Goal: Information Seeking & Learning: Compare options

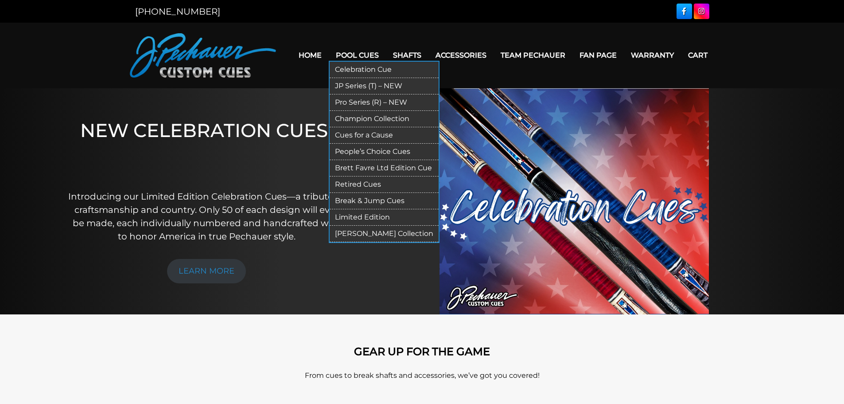
click at [367, 199] on link "Break & Jump Cues" at bounding box center [384, 201] width 109 height 16
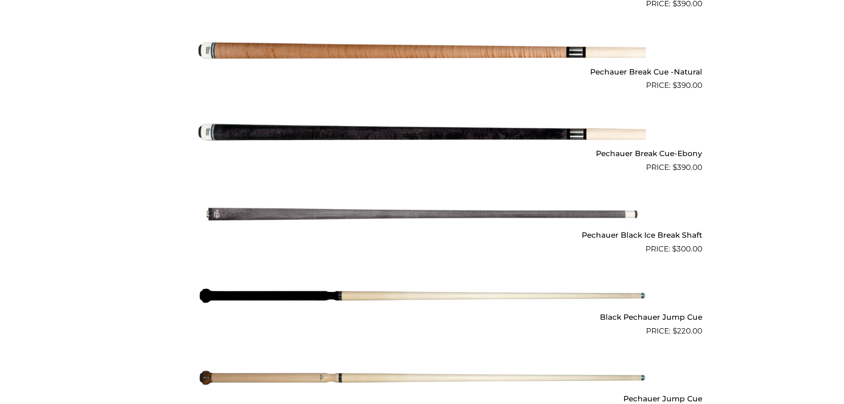
scroll to position [569, 0]
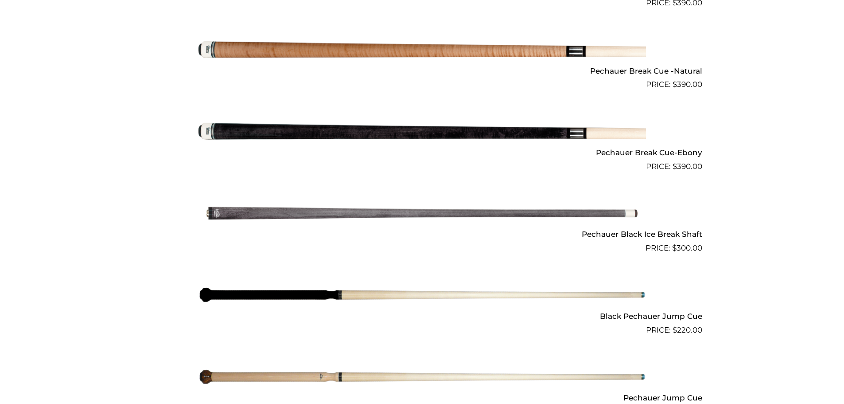
click at [597, 236] on h2 "Pechauer Black Ice Break Shaft" at bounding box center [422, 234] width 560 height 16
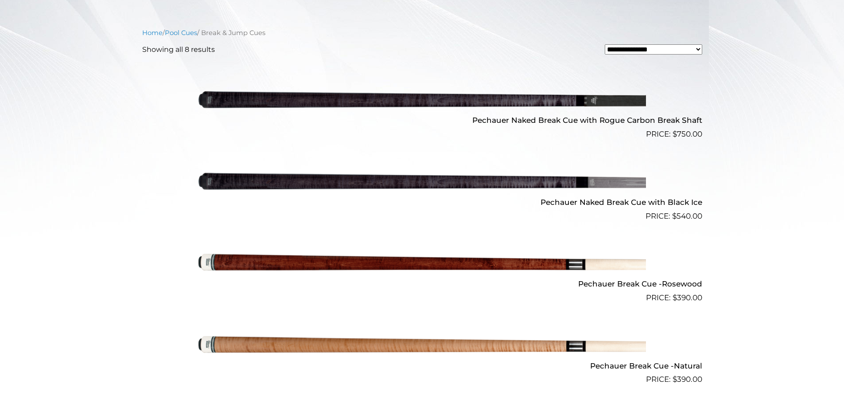
scroll to position [269, 0]
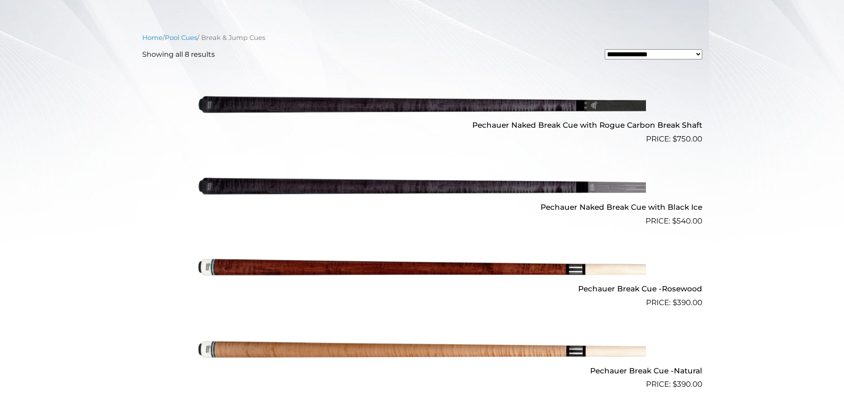
click at [622, 208] on h2 "Pechauer Naked Break Cue with Black Ice" at bounding box center [422, 207] width 560 height 16
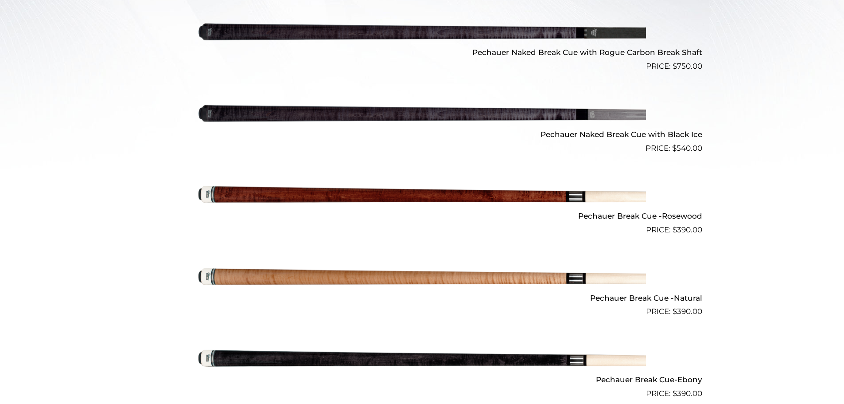
scroll to position [359, 0]
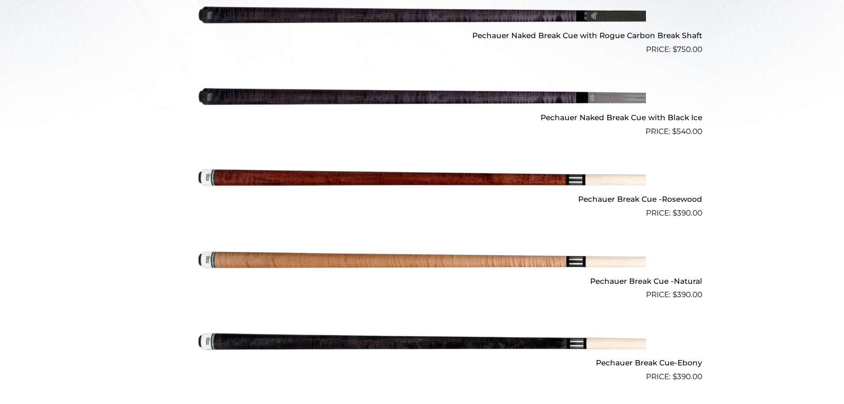
click at [636, 198] on h2 "Pechauer Break Cue -Rosewood" at bounding box center [422, 199] width 560 height 16
click at [588, 118] on h2 "Pechauer Naked Break Cue with Black Ice" at bounding box center [422, 117] width 560 height 16
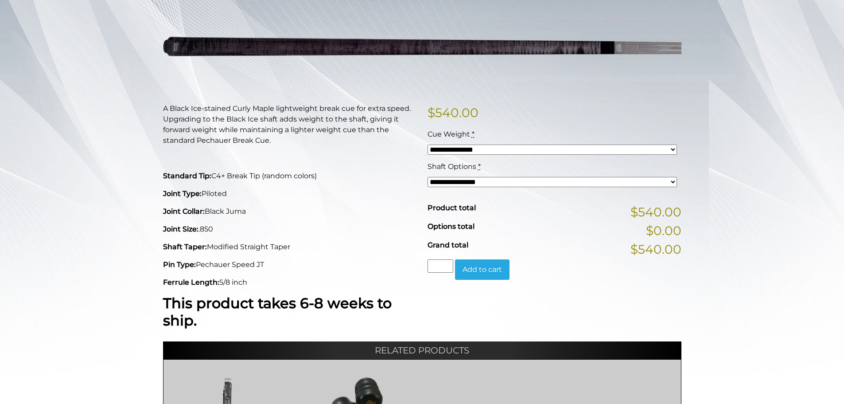
scroll to position [133, 0]
click at [673, 149] on select "**********" at bounding box center [553, 149] width 250 height 10
select select "*****"
click at [428, 144] on select "**********" at bounding box center [553, 149] width 250 height 10
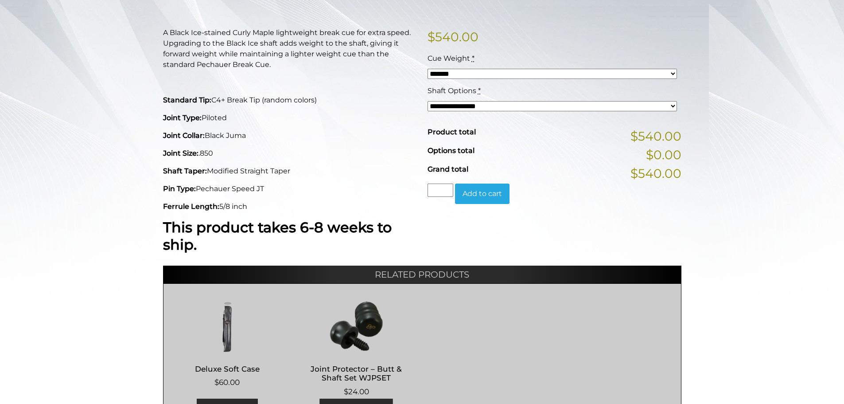
scroll to position [0, 0]
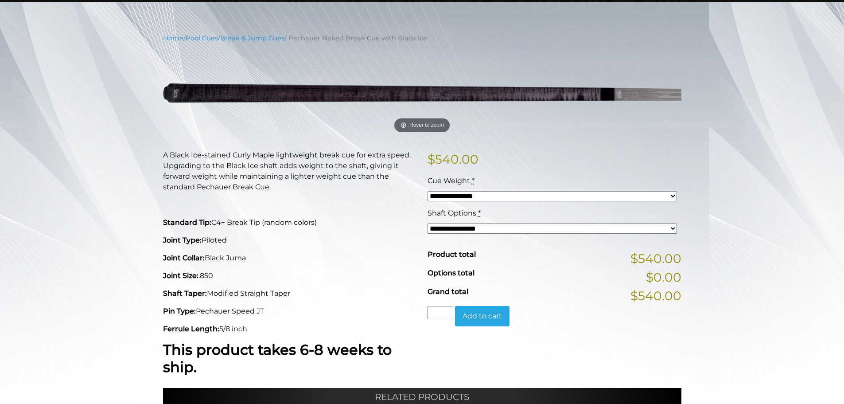
scroll to position [89, 0]
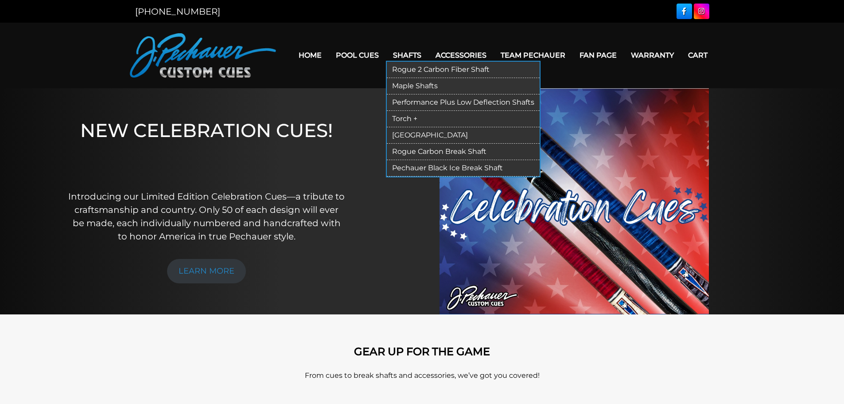
click at [425, 86] on link "Maple Shafts" at bounding box center [463, 86] width 153 height 16
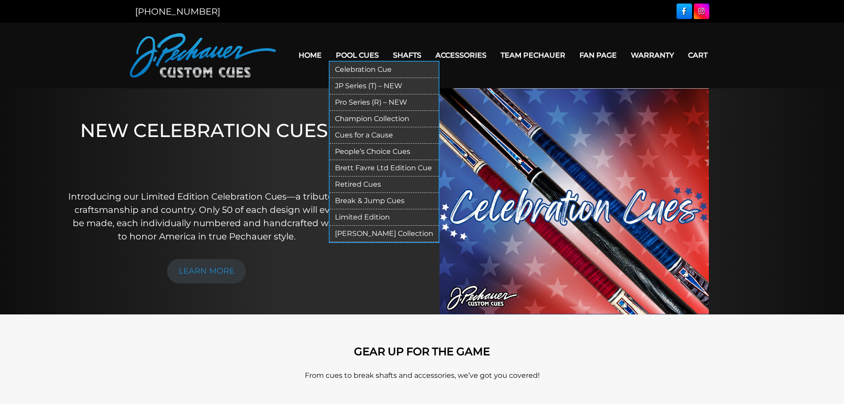
click at [362, 55] on link "Pool Cues" at bounding box center [357, 55] width 57 height 23
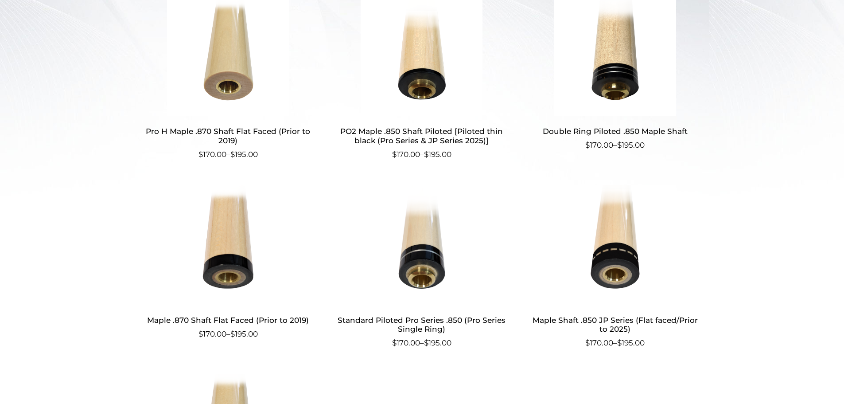
scroll to position [300, 0]
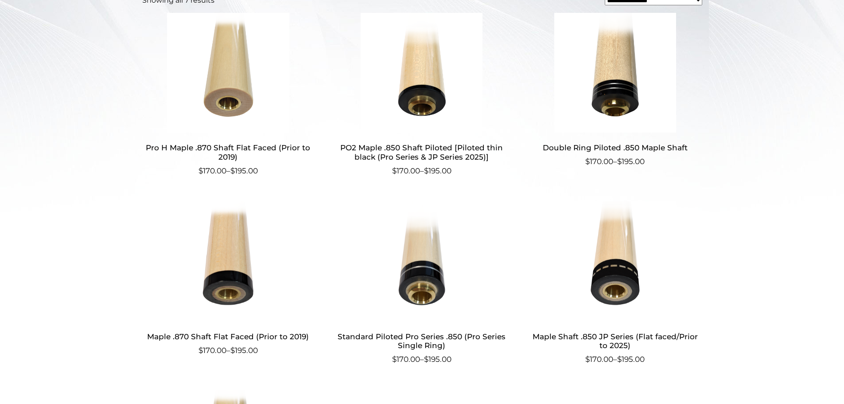
click at [239, 148] on h2 "Pro H Maple .870 Shaft Flat Faced (Prior to 2019)" at bounding box center [228, 153] width 172 height 26
click at [231, 337] on h2 "Maple .870 Shaft Flat Faced (Prior to 2019)" at bounding box center [228, 336] width 172 height 16
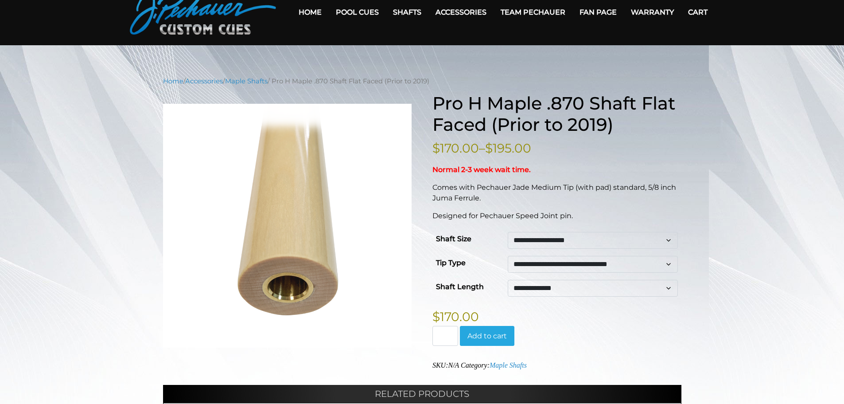
scroll to position [44, 0]
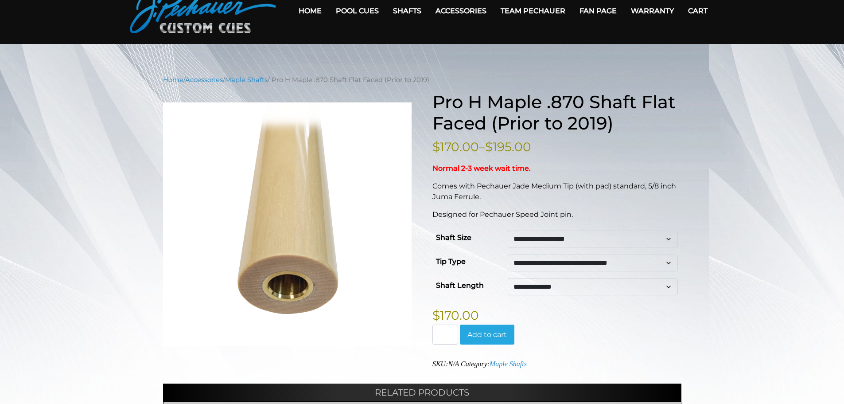
click at [667, 239] on select "**********" at bounding box center [593, 238] width 170 height 17
click at [754, 228] on div "**********" at bounding box center [422, 315] width 844 height 480
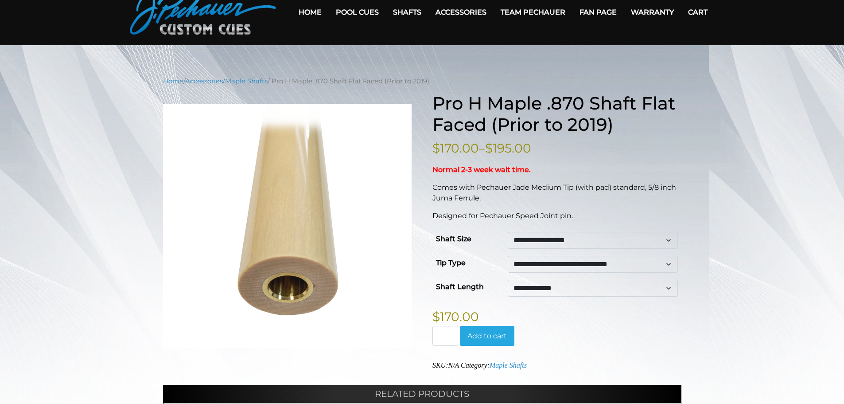
scroll to position [21, 0]
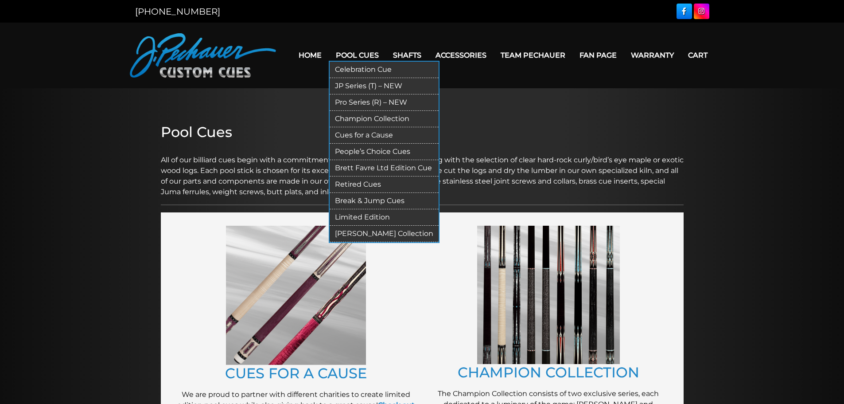
click at [359, 86] on link "JP Series (T) – NEW" at bounding box center [384, 86] width 109 height 16
click at [372, 101] on link "Pro Series (R) – NEW" at bounding box center [384, 102] width 109 height 16
click at [362, 82] on link "JP Series (T) – NEW" at bounding box center [384, 86] width 109 height 16
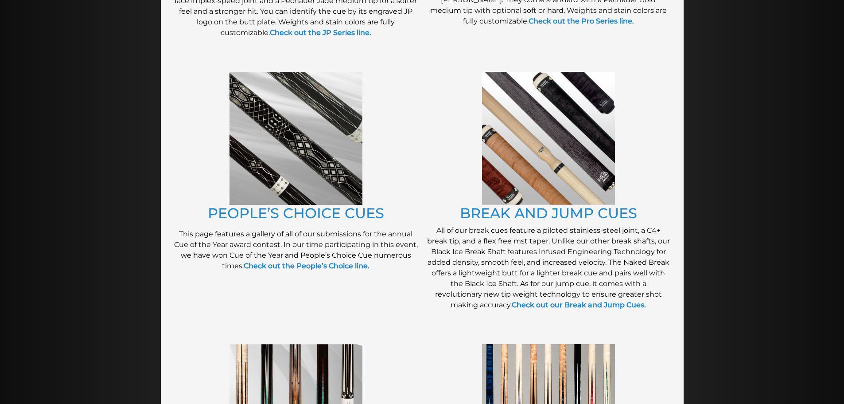
scroll to position [676, 0]
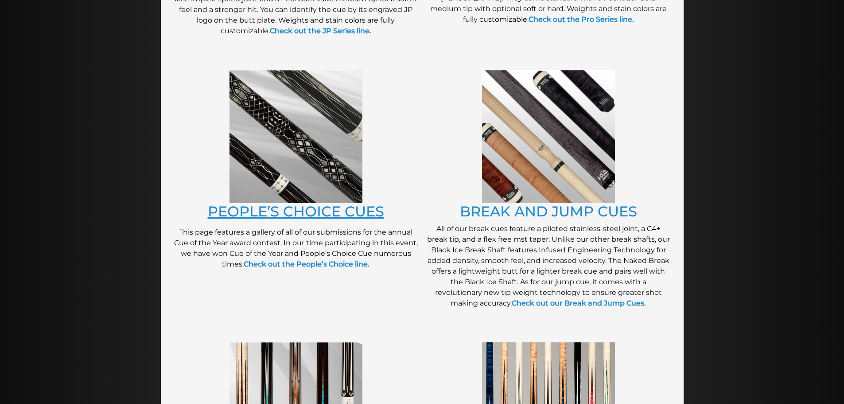
click at [301, 208] on link "PEOPLE’S CHOICE CUES" at bounding box center [296, 211] width 176 height 17
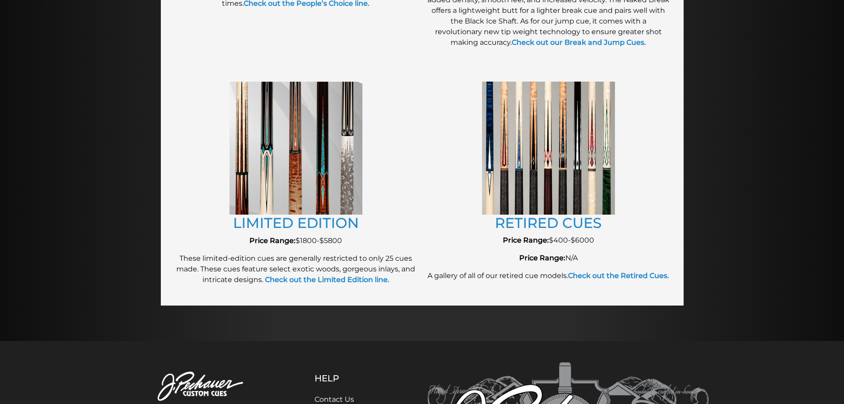
scroll to position [941, 0]
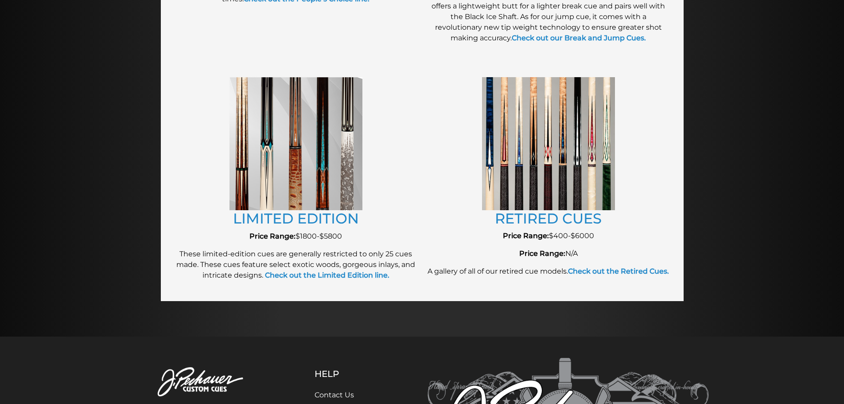
click at [571, 192] on img at bounding box center [548, 143] width 133 height 133
click at [562, 219] on link "RETIRED CUES" at bounding box center [548, 218] width 107 height 17
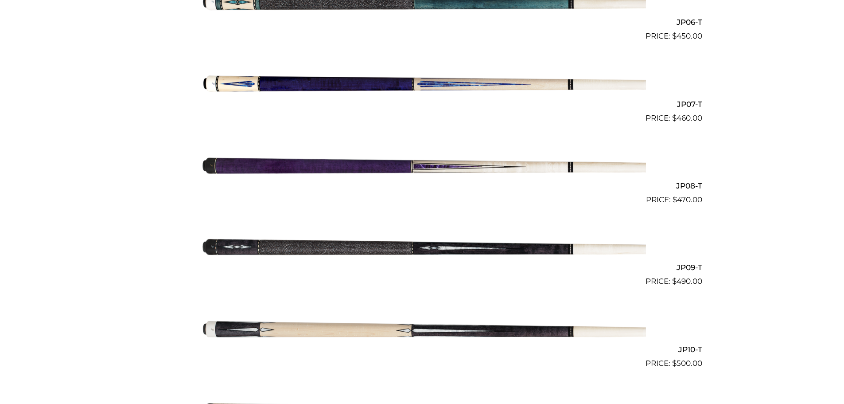
scroll to position [730, 0]
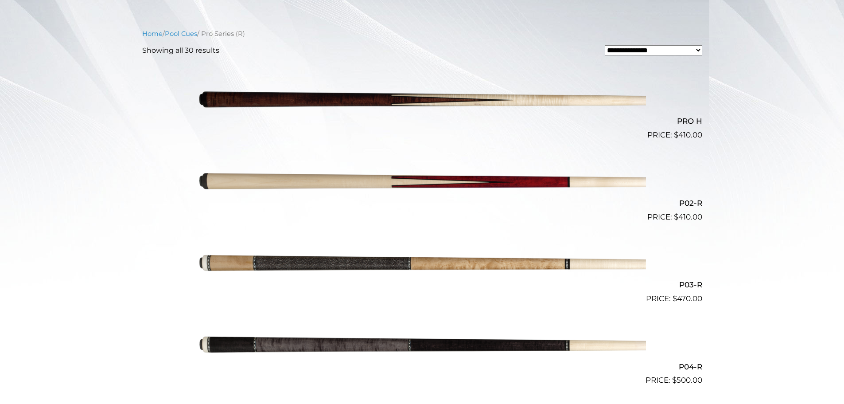
scroll to position [227, 0]
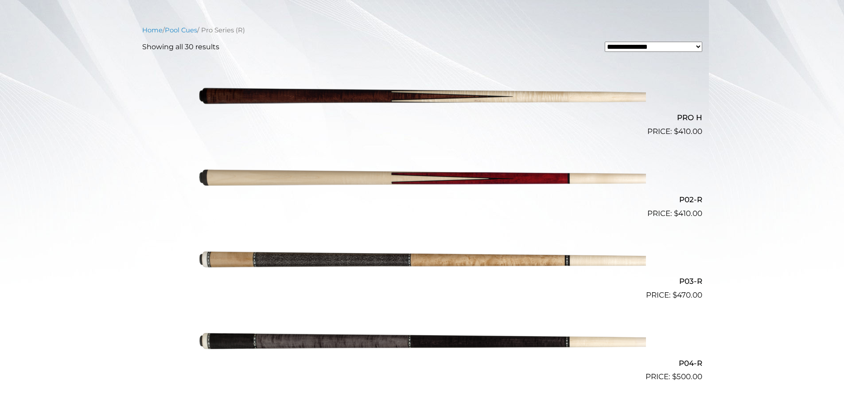
click at [492, 98] on img at bounding box center [423, 96] width 448 height 74
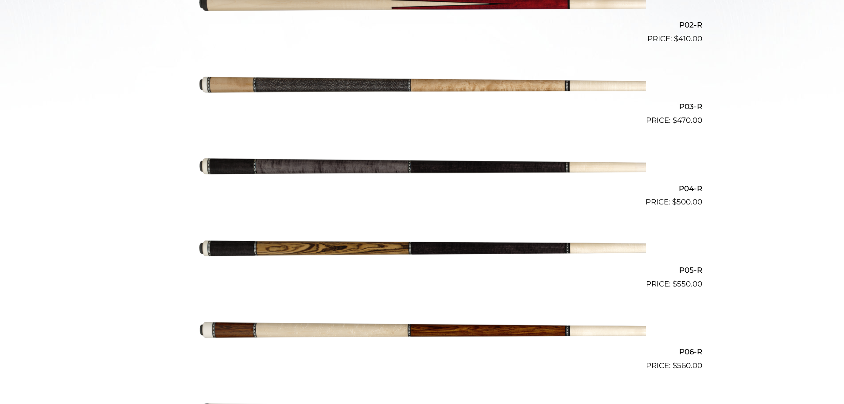
scroll to position [407, 0]
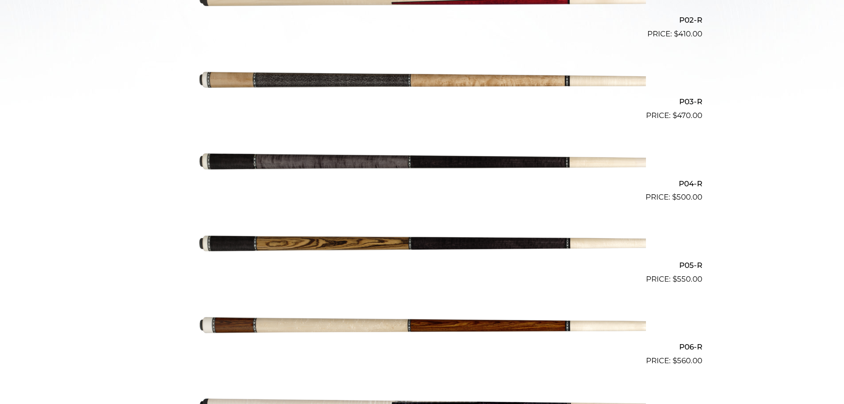
click at [509, 163] on img at bounding box center [423, 162] width 448 height 74
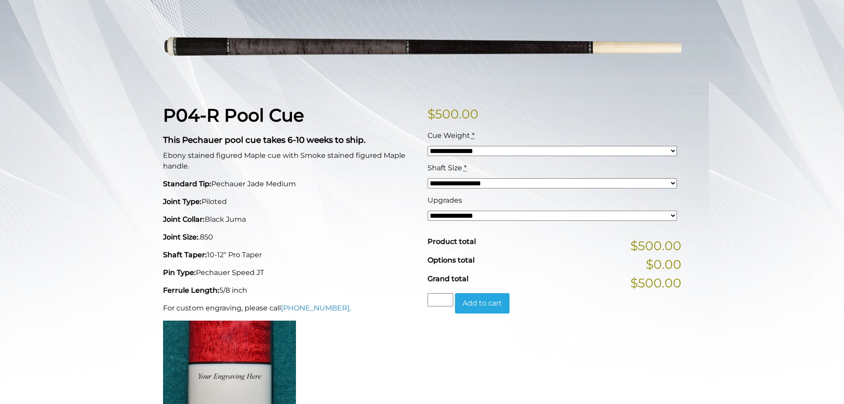
scroll to position [133, 0]
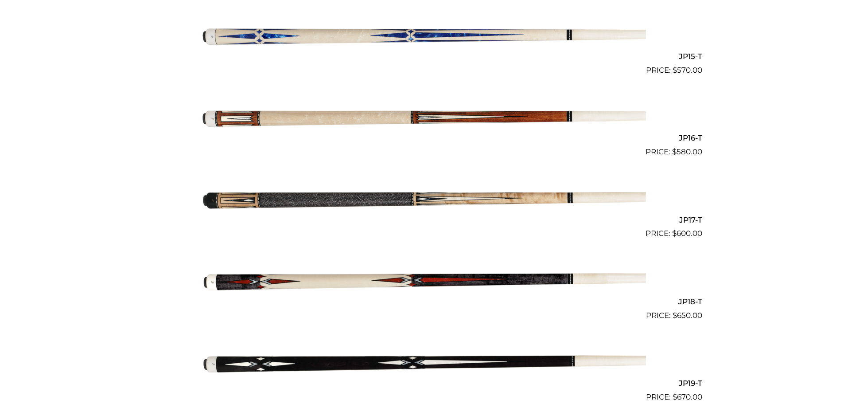
scroll to position [1434, 0]
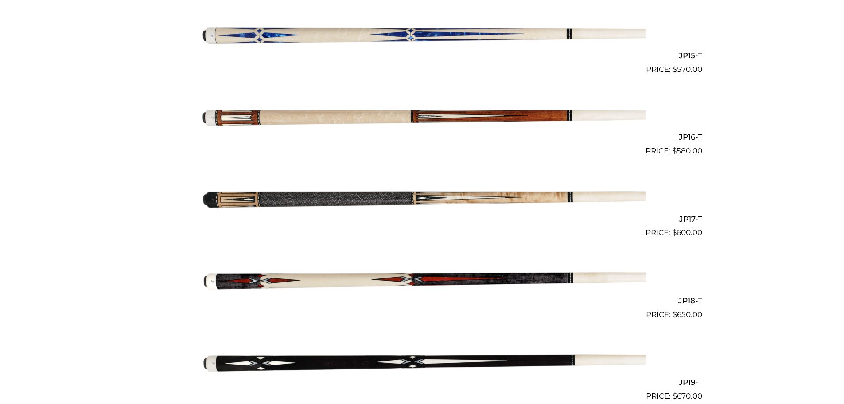
click at [539, 200] on img at bounding box center [423, 197] width 448 height 74
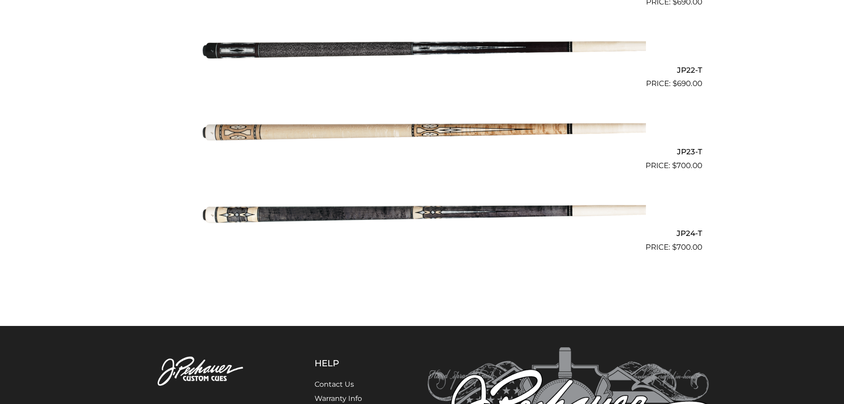
scroll to position [1989, 0]
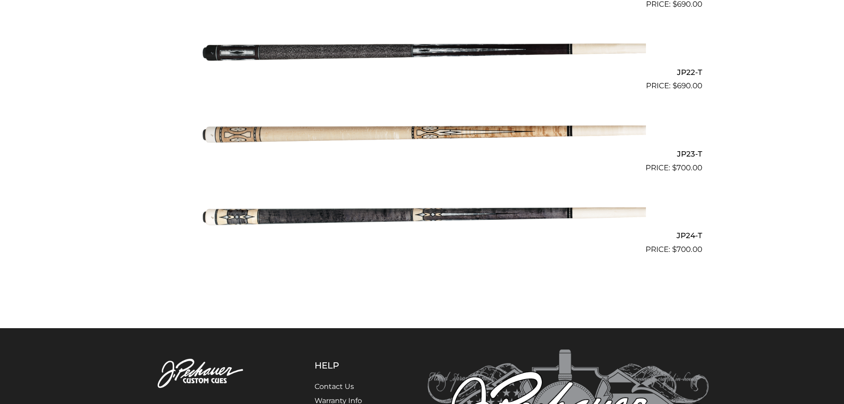
click at [479, 214] on img at bounding box center [423, 214] width 448 height 74
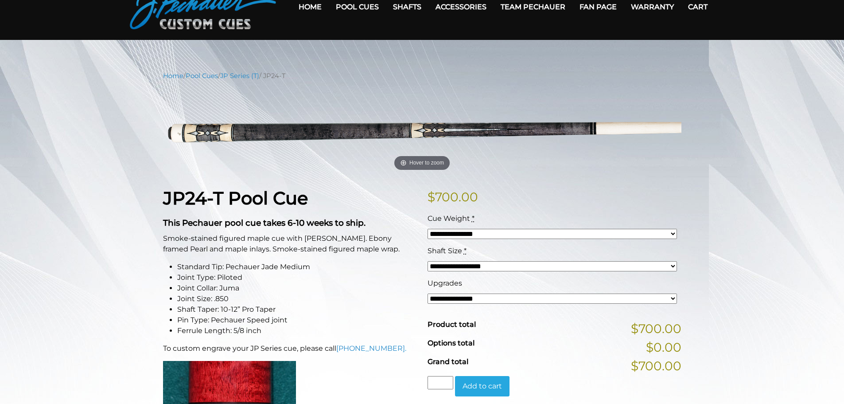
scroll to position [47, 0]
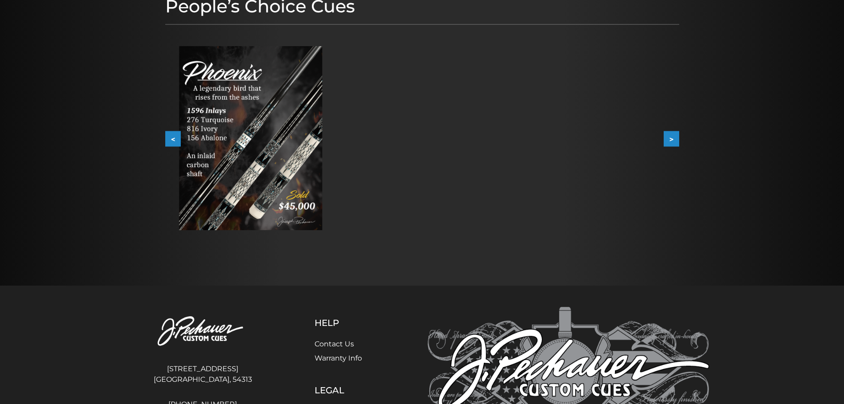
scroll to position [133, 0]
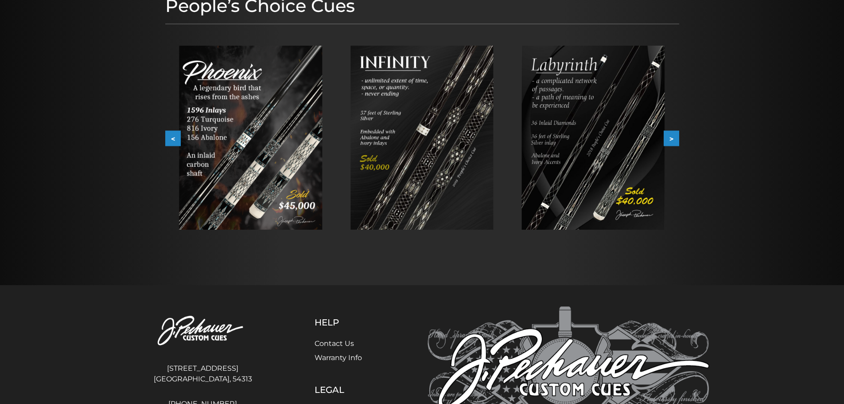
click at [672, 138] on button ">" at bounding box center [672, 139] width 16 height 16
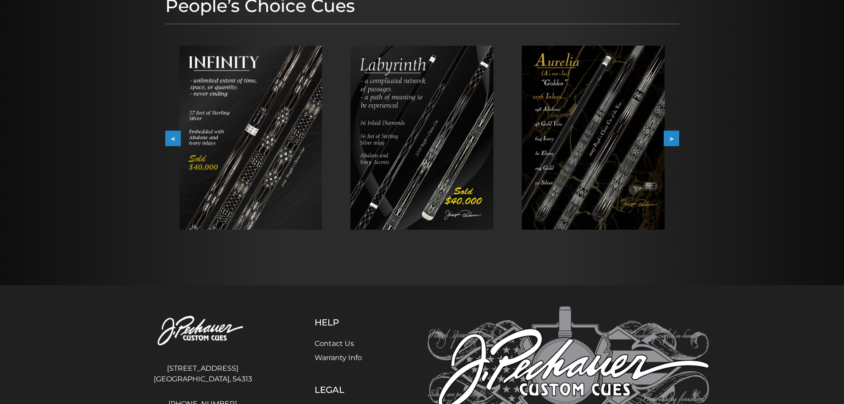
click at [672, 138] on button ">" at bounding box center [672, 139] width 16 height 16
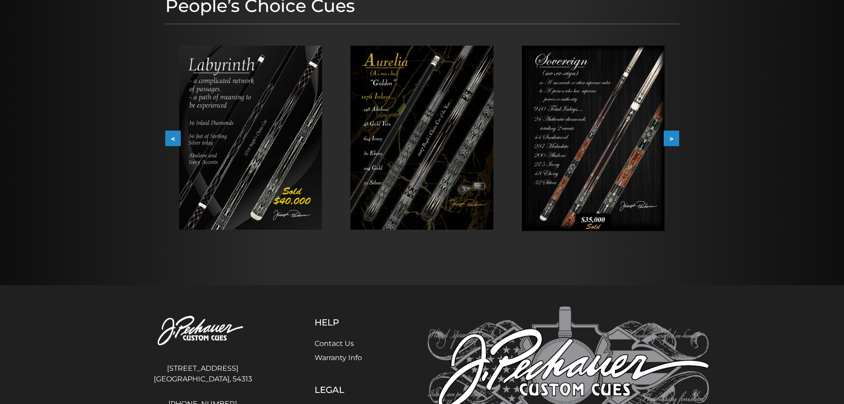
click at [672, 138] on button ">" at bounding box center [672, 139] width 16 height 16
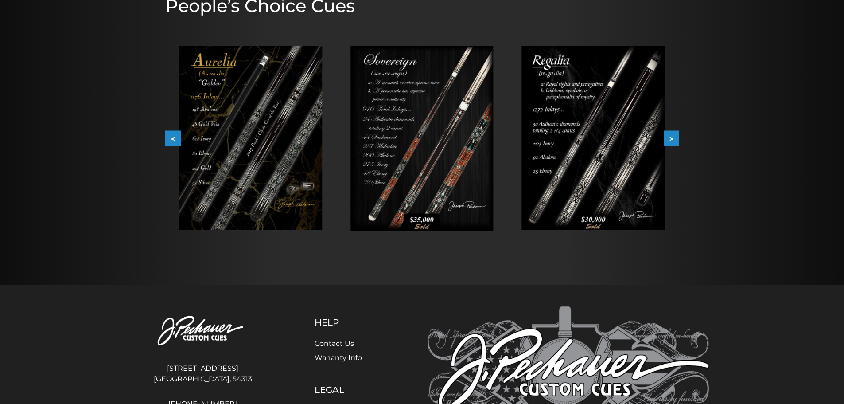
click at [672, 138] on button ">" at bounding box center [672, 139] width 16 height 16
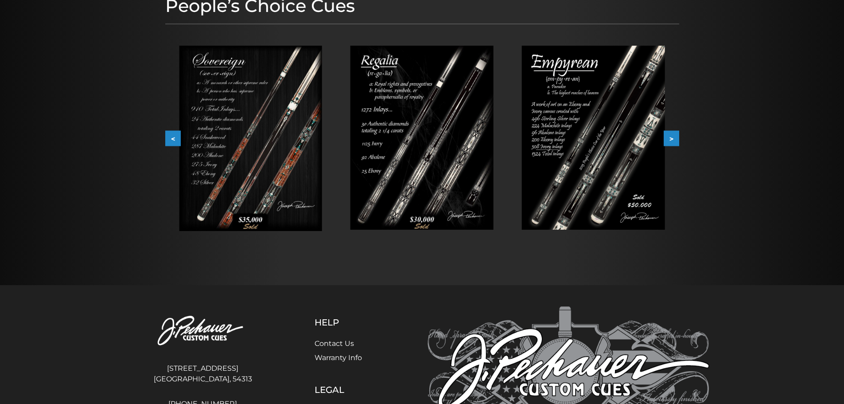
click at [672, 138] on button ">" at bounding box center [672, 139] width 16 height 16
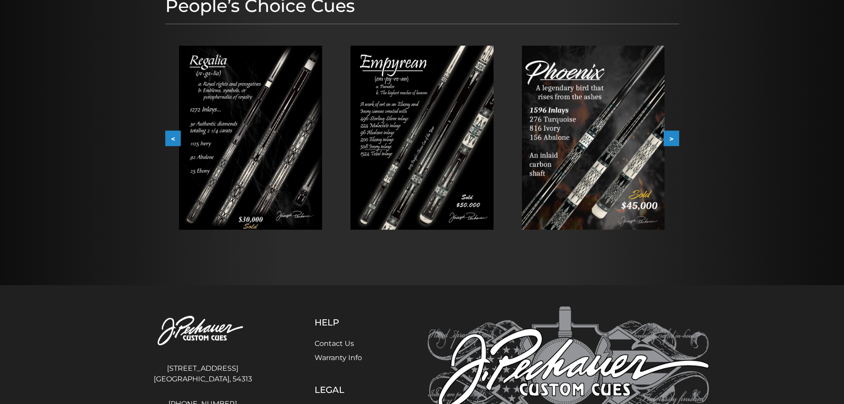
click at [585, 137] on img at bounding box center [593, 138] width 143 height 184
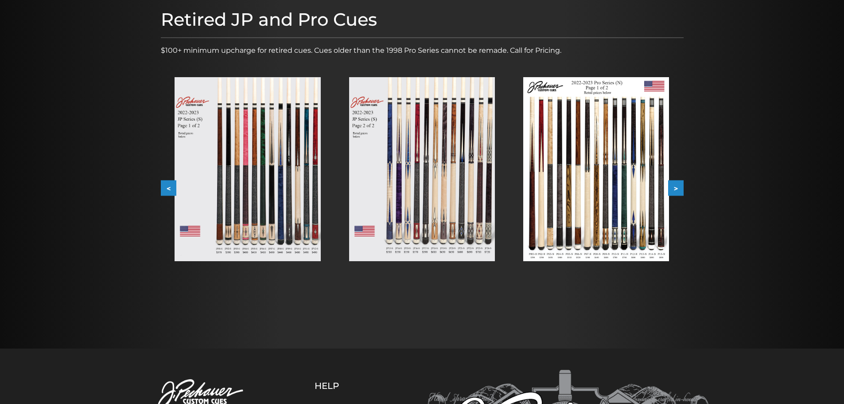
scroll to position [144, 0]
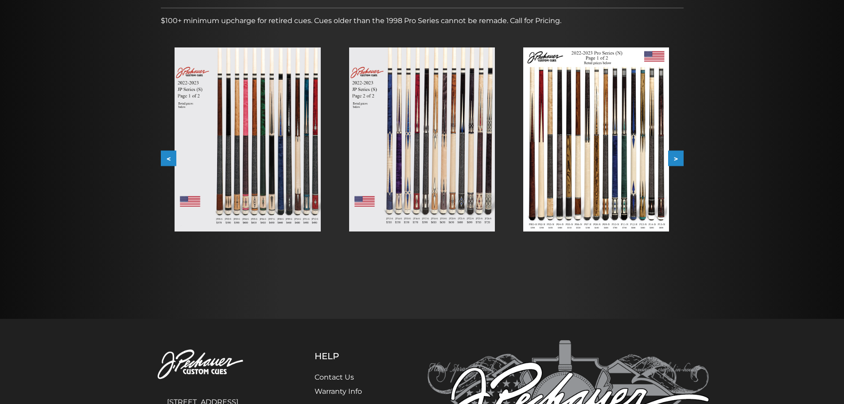
click at [269, 149] on img at bounding box center [248, 139] width 146 height 184
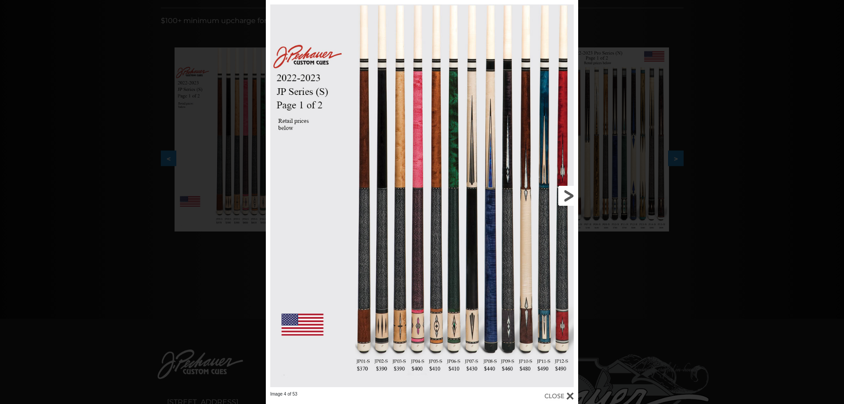
click at [571, 197] on link at bounding box center [508, 195] width 140 height 391
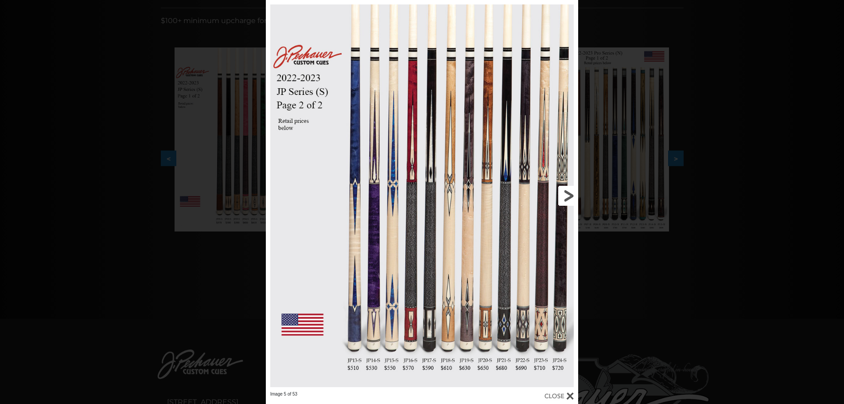
click at [570, 195] on link at bounding box center [508, 195] width 140 height 391
